Goal: Check status: Check status

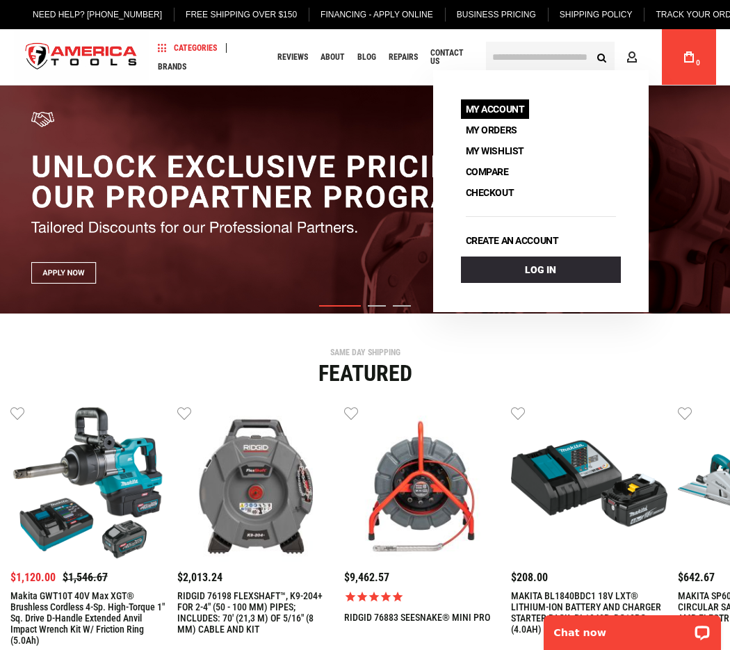
click at [490, 113] on link "My Account" at bounding box center [495, 108] width 69 height 19
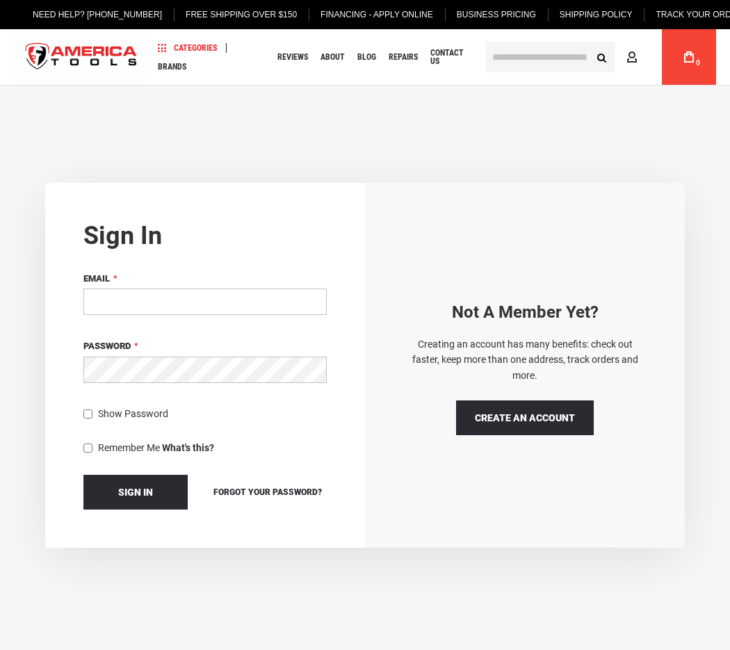
click at [259, 313] on input "Email" at bounding box center [204, 302] width 243 height 26
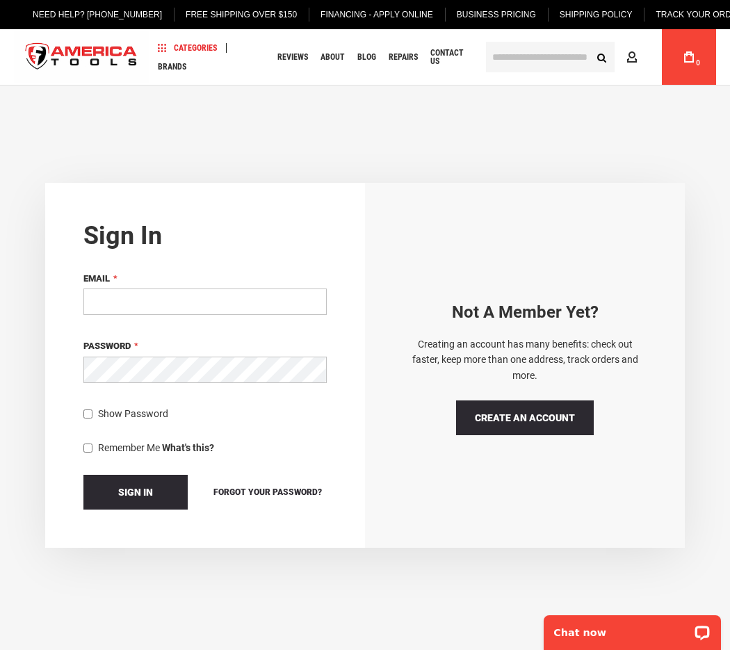
click at [256, 305] on input "Email" at bounding box center [204, 302] width 243 height 26
type input "**********"
click at [156, 493] on button "Sign In" at bounding box center [135, 492] width 104 height 35
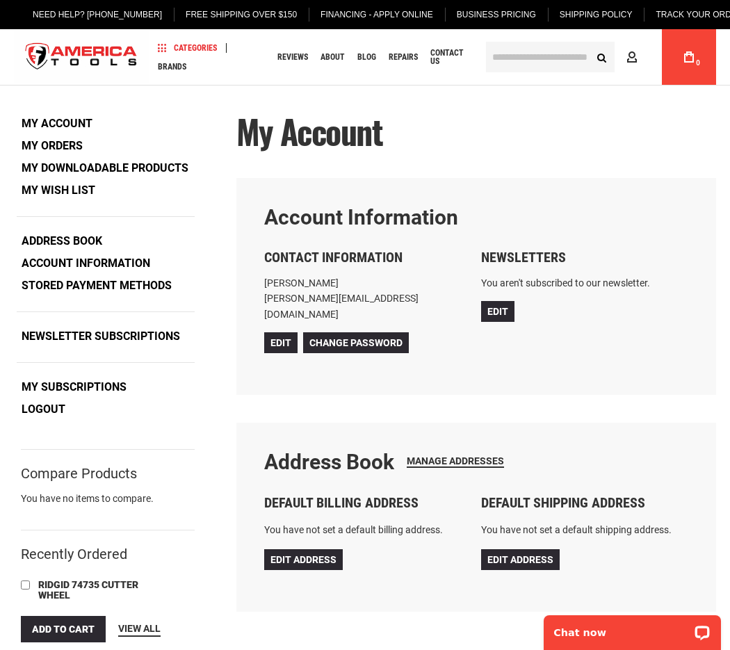
click at [63, 148] on link "My Orders" at bounding box center [52, 146] width 71 height 21
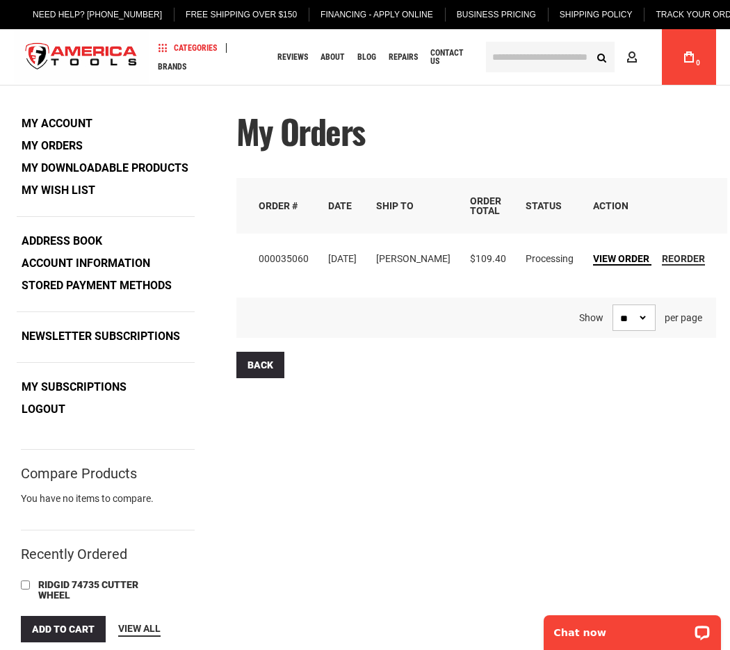
click at [625, 264] on span "View Order" at bounding box center [621, 258] width 56 height 11
